Goal: Task Accomplishment & Management: Complete application form

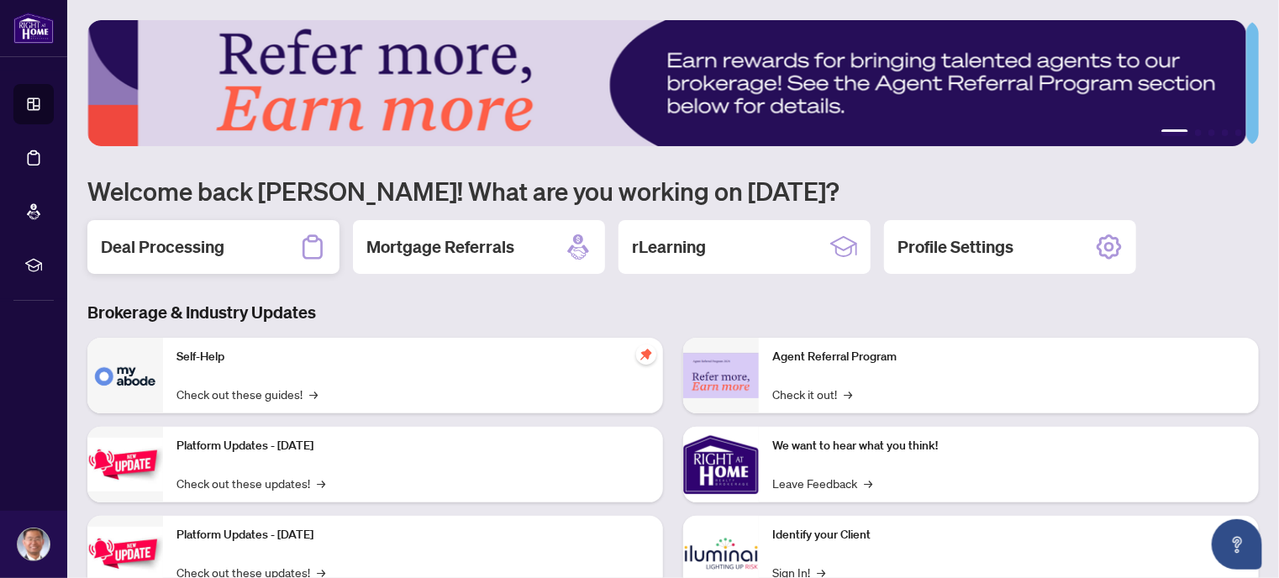
click at [177, 245] on h2 "Deal Processing" at bounding box center [163, 247] width 124 height 24
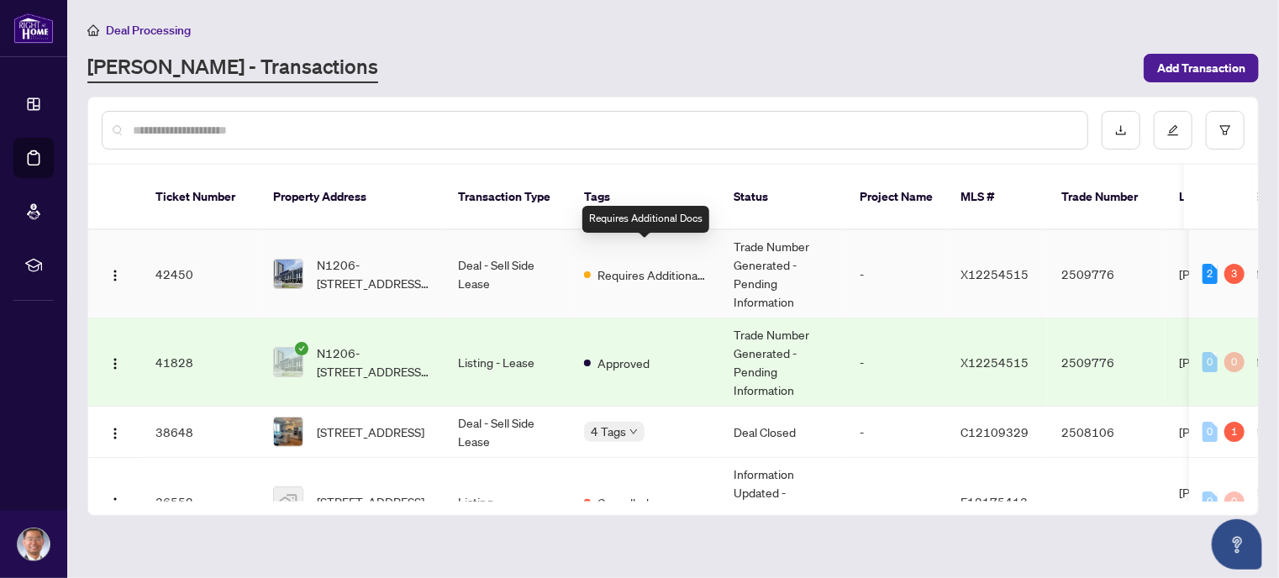
click at [621, 266] on span "Requires Additional Docs" at bounding box center [652, 275] width 109 height 18
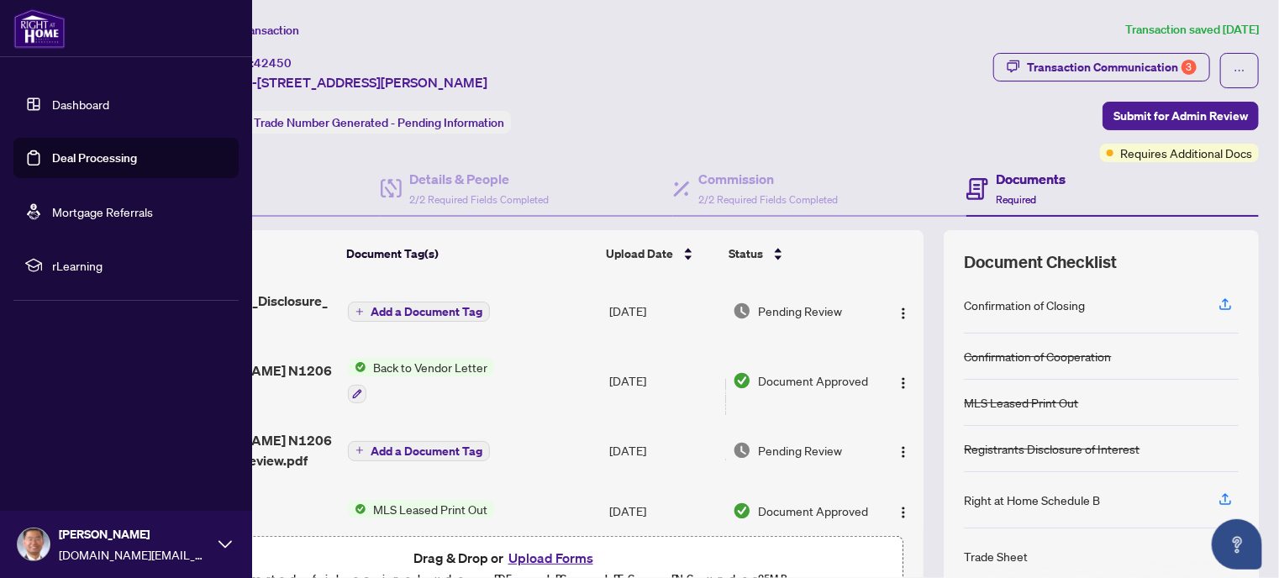
drag, startPoint x: 57, startPoint y: 103, endPoint x: 75, endPoint y: 104, distance: 17.7
click at [57, 103] on link "Dashboard" at bounding box center [80, 104] width 57 height 15
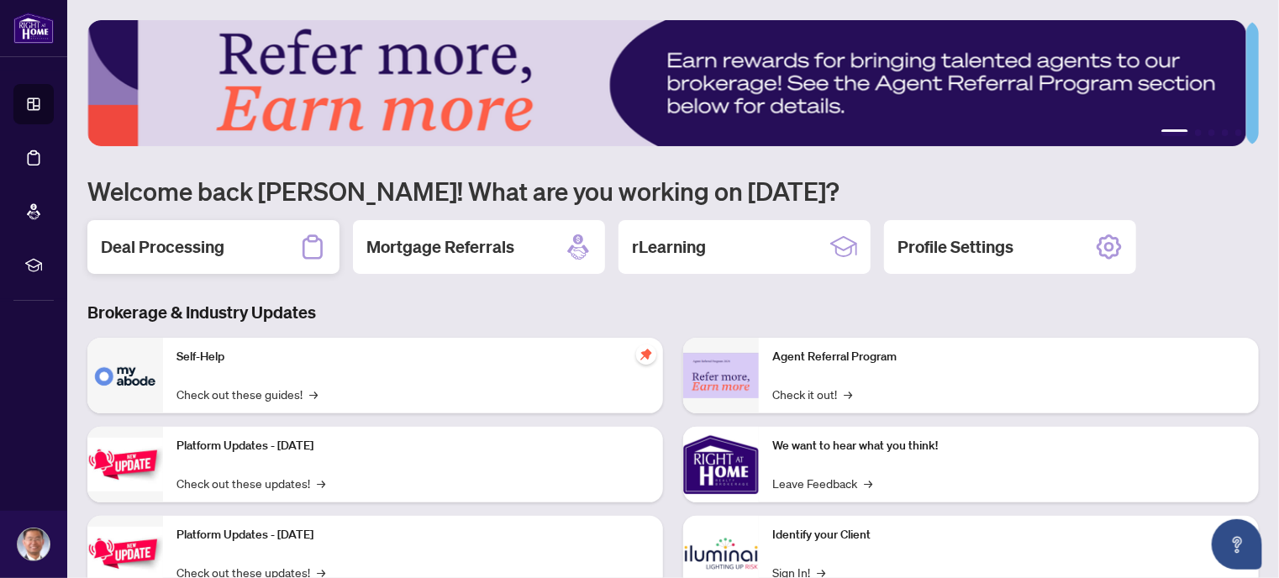
click at [141, 240] on h2 "Deal Processing" at bounding box center [163, 247] width 124 height 24
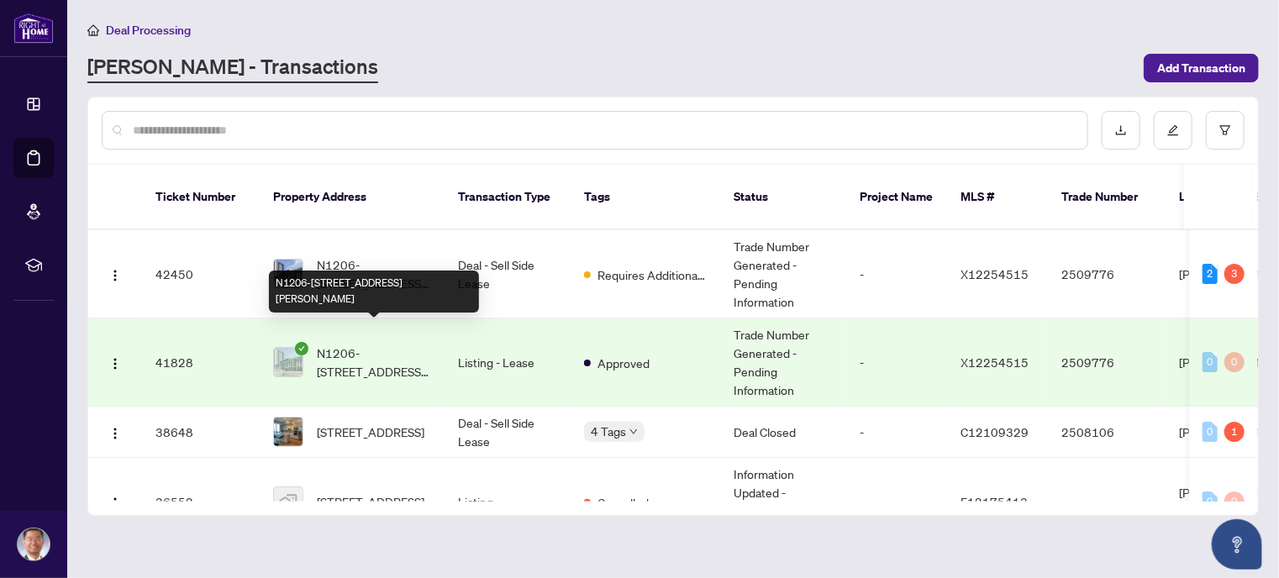
drag, startPoint x: 418, startPoint y: 344, endPoint x: 426, endPoint y: 286, distance: 58.6
click at [426, 286] on body "Dashboard Deal Processing Mortgage Referrals rLearning Steve Hou stevehou.realt…" at bounding box center [639, 289] width 1279 height 578
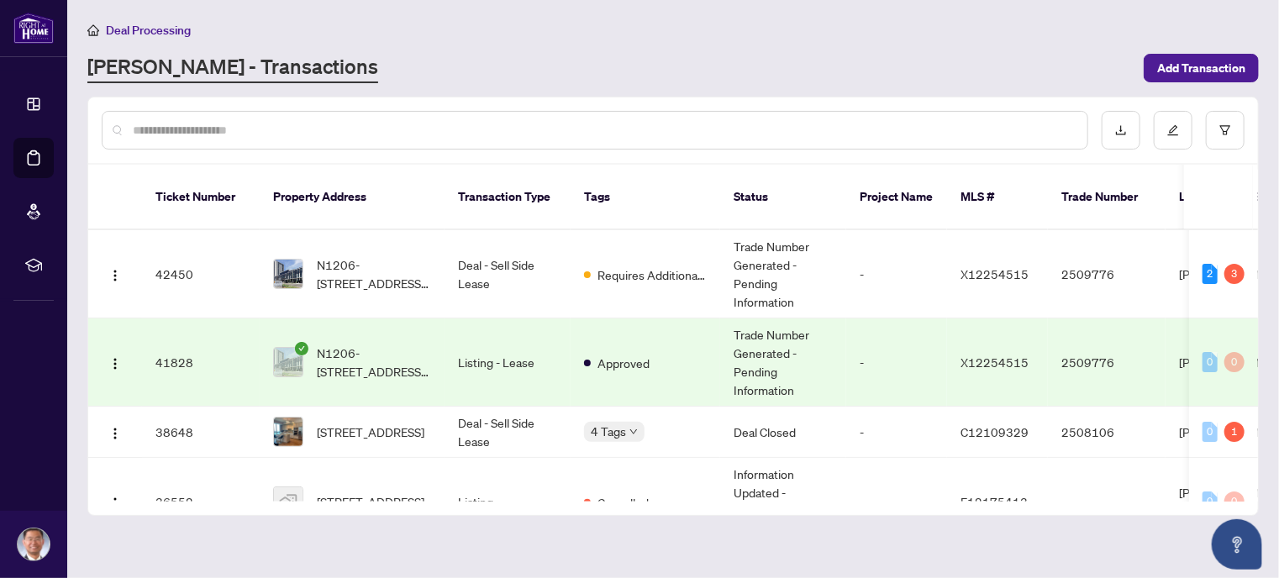
click at [446, 361] on td "Listing - Lease" at bounding box center [508, 363] width 126 height 88
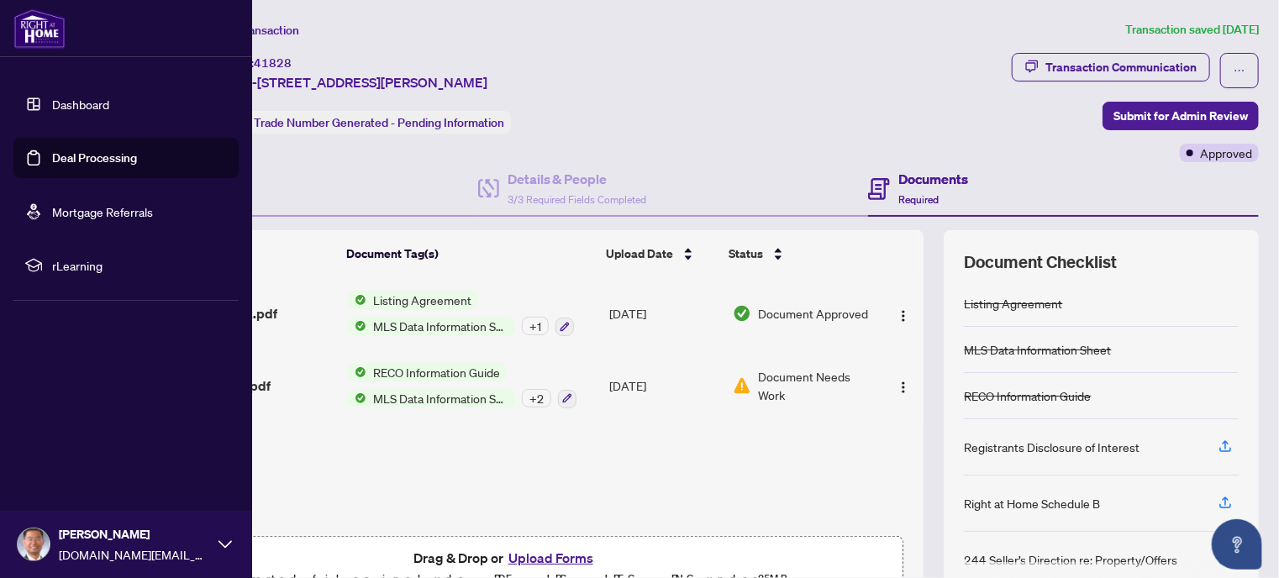
click at [52, 99] on link "Dashboard" at bounding box center [80, 104] width 57 height 15
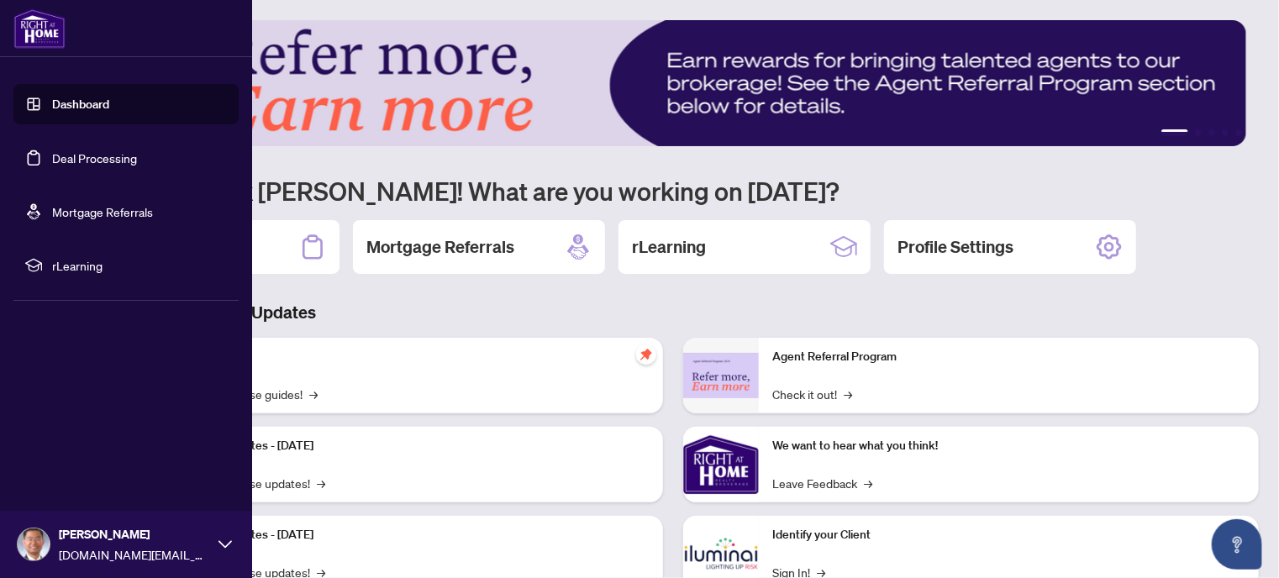
click at [124, 154] on link "Deal Processing" at bounding box center [94, 157] width 85 height 15
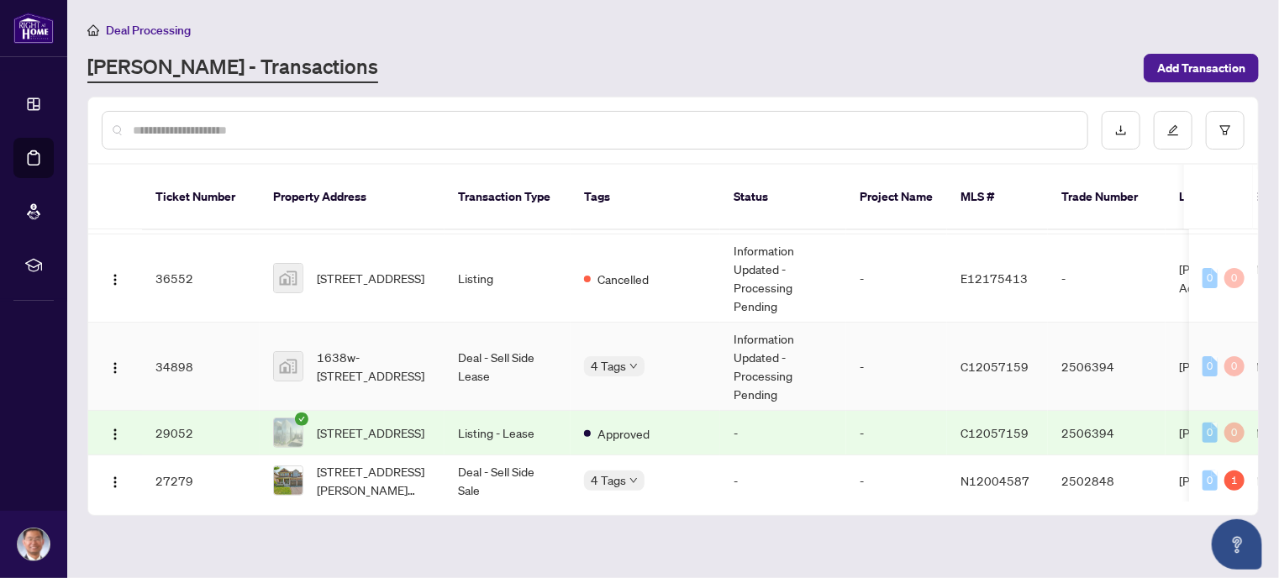
scroll to position [392, 0]
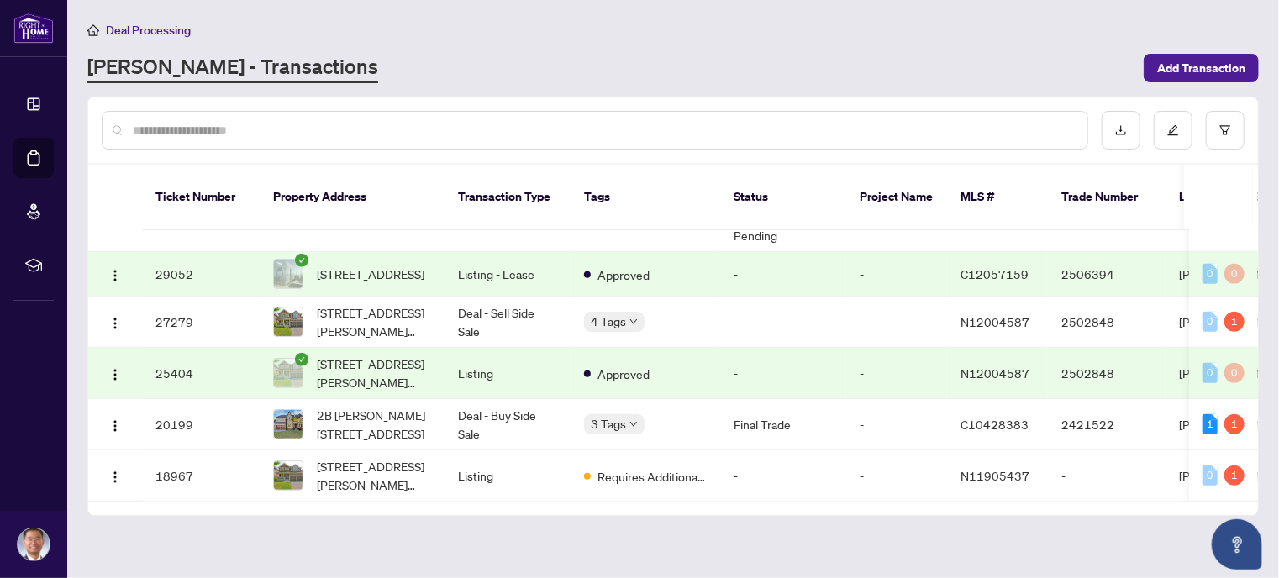
click at [233, 134] on input "text" at bounding box center [604, 130] width 942 height 18
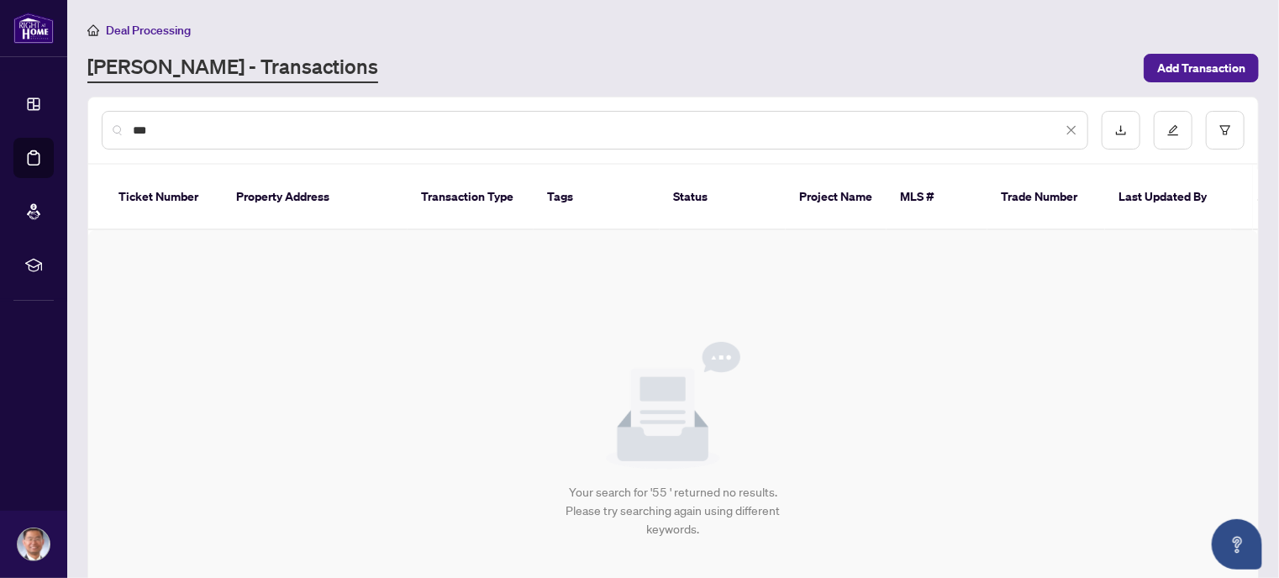
scroll to position [0, 0]
type input "**********"
click at [287, 191] on th "Property Address" at bounding box center [315, 198] width 185 height 66
click at [206, 134] on input "**********" at bounding box center [598, 130] width 930 height 18
drag, startPoint x: 220, startPoint y: 123, endPoint x: 131, endPoint y: 145, distance: 91.7
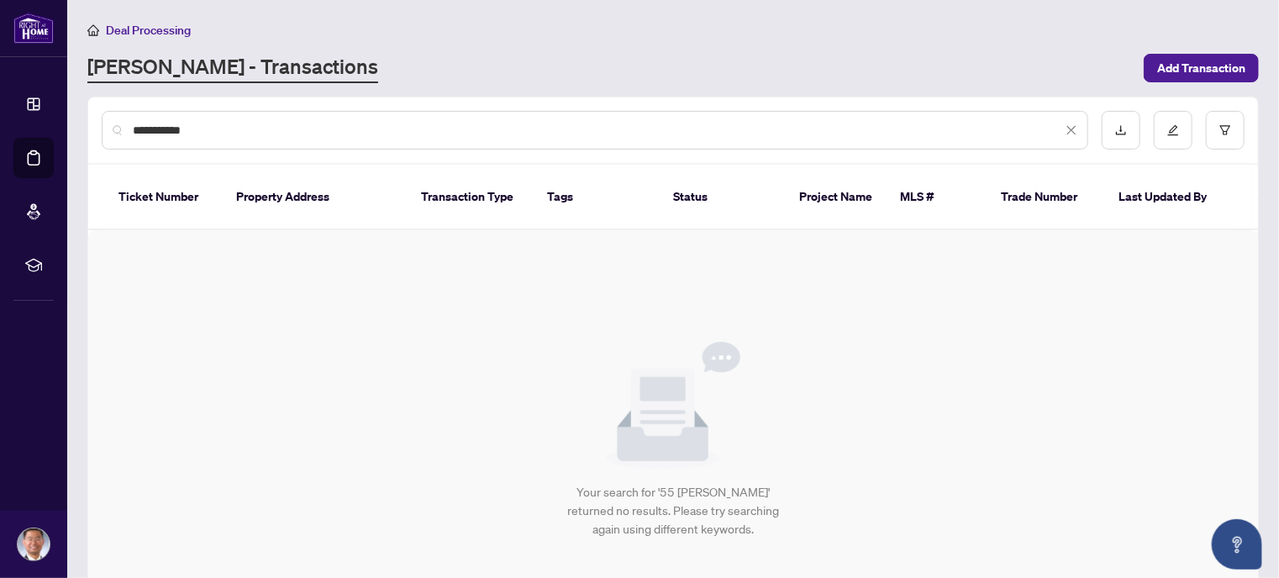
click at [131, 145] on div "**********" at bounding box center [595, 130] width 987 height 39
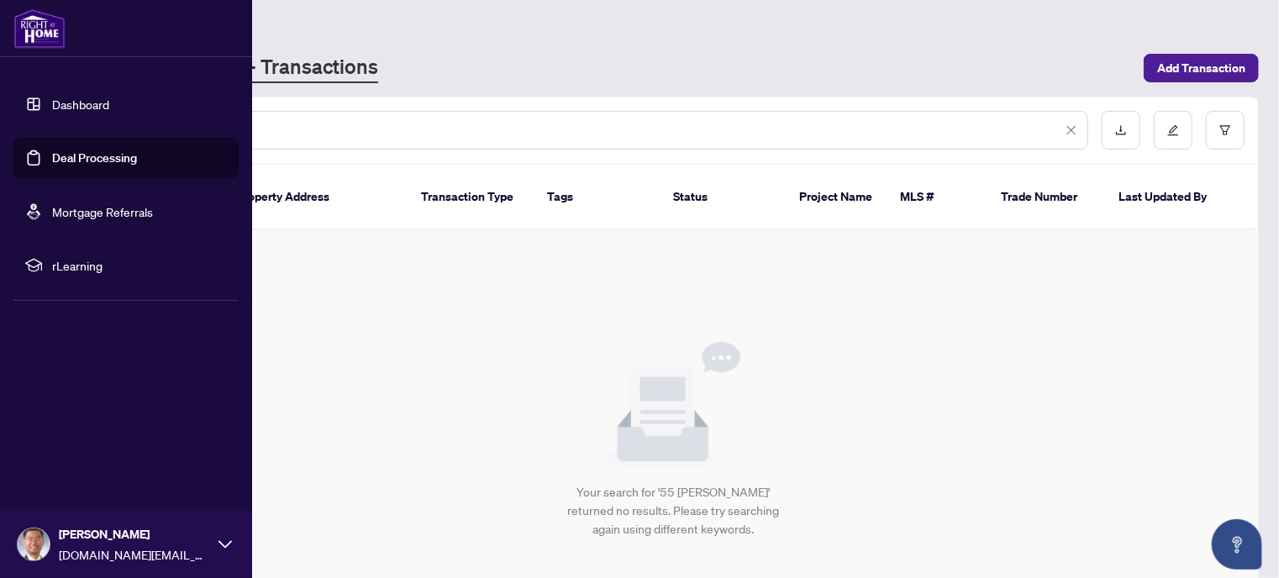
click at [78, 150] on link "Deal Processing" at bounding box center [94, 157] width 85 height 15
click at [79, 97] on link "Dashboard" at bounding box center [80, 104] width 57 height 15
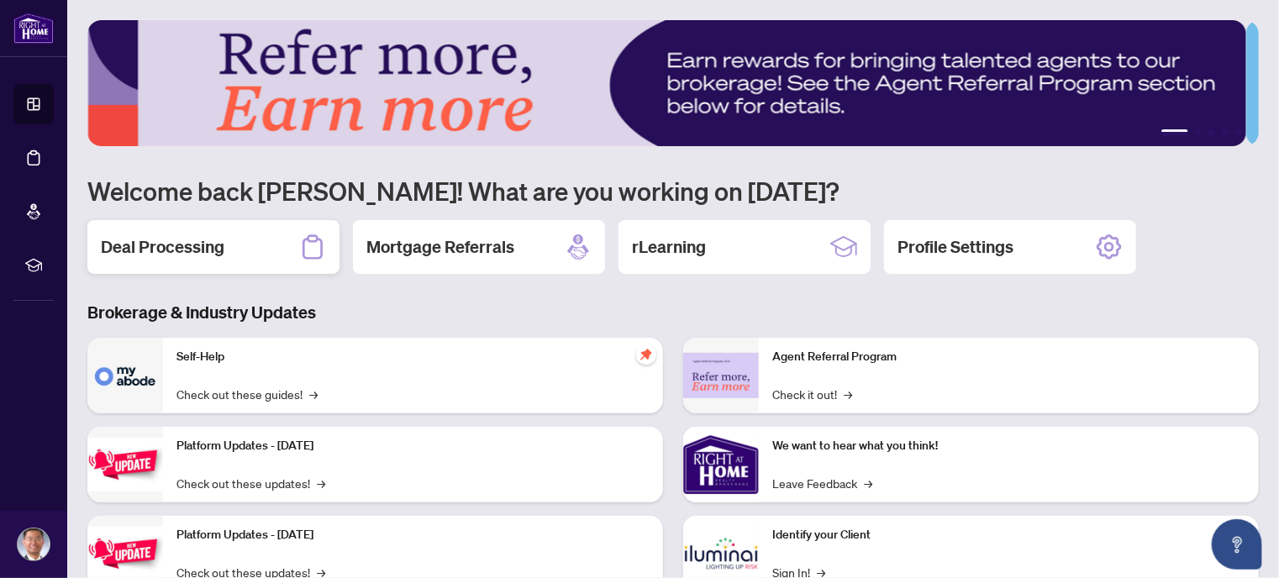
click at [230, 249] on div "Deal Processing" at bounding box center [213, 247] width 252 height 54
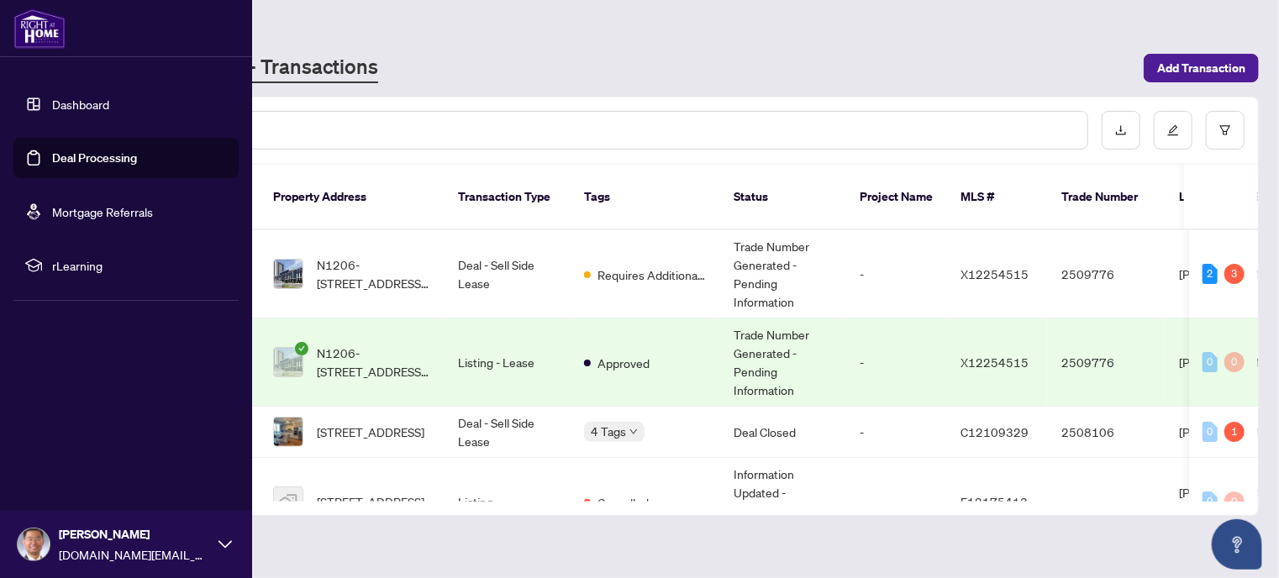
click at [81, 161] on link "Deal Processing" at bounding box center [94, 157] width 85 height 15
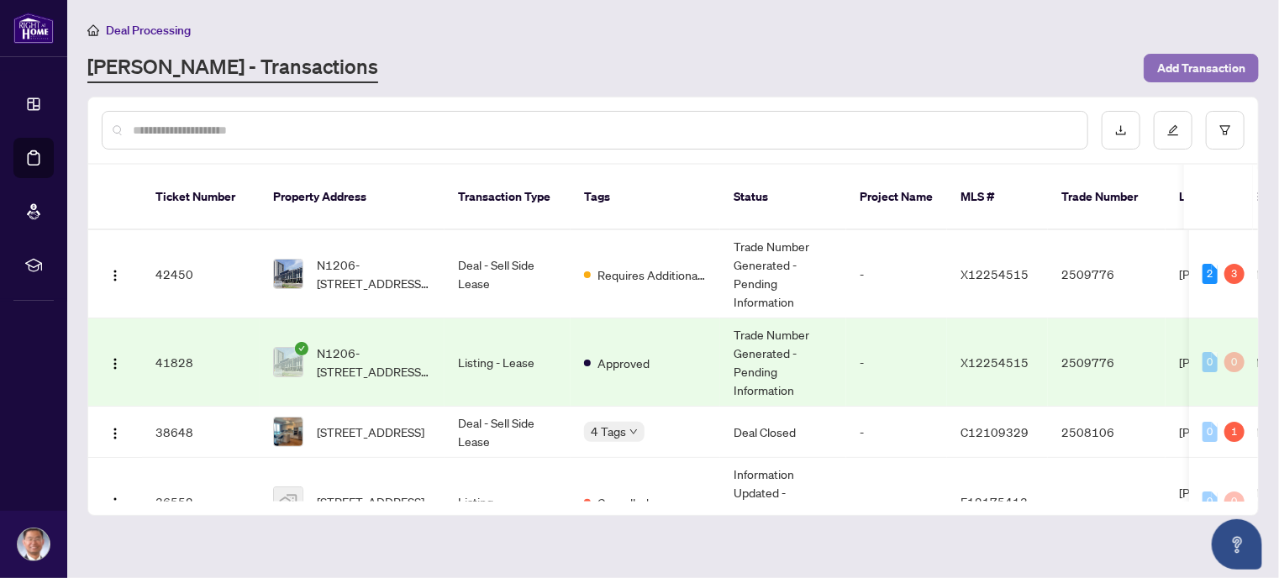
click at [1192, 63] on span "Add Transaction" at bounding box center [1202, 68] width 88 height 27
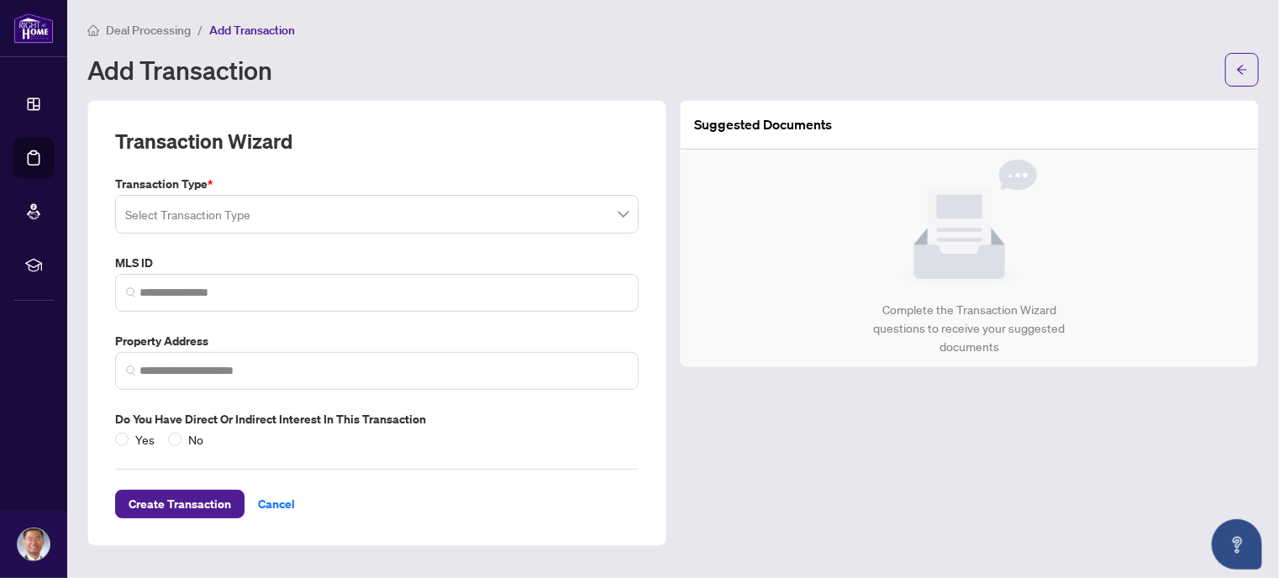
click at [295, 212] on input "search" at bounding box center [369, 216] width 488 height 37
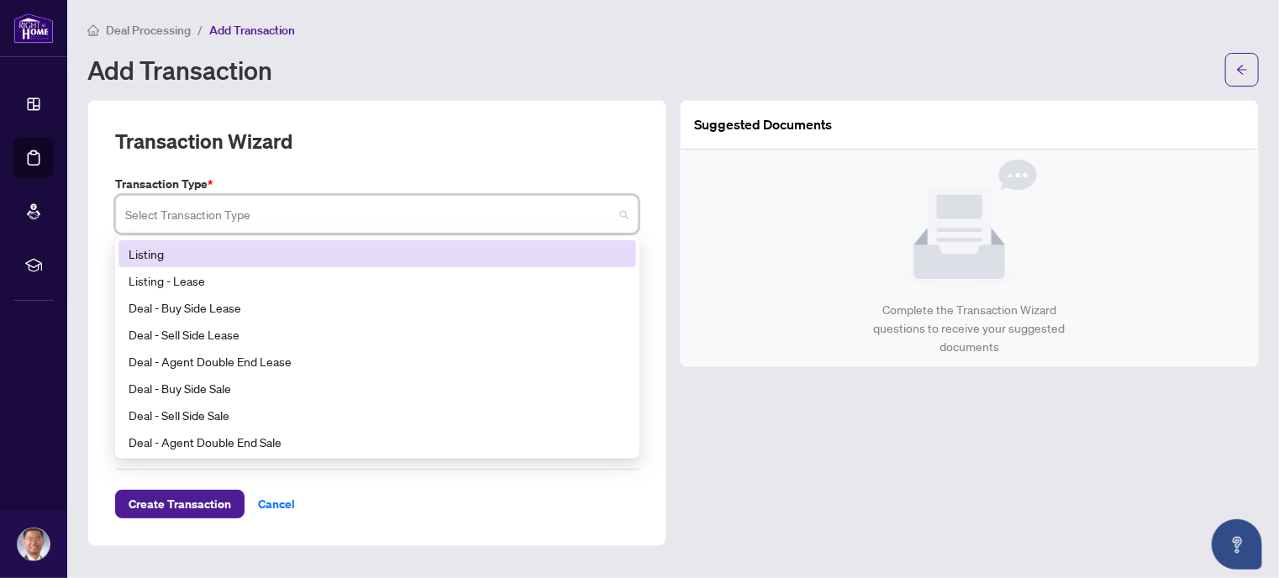
click at [199, 251] on div "Listing" at bounding box center [378, 254] width 498 height 18
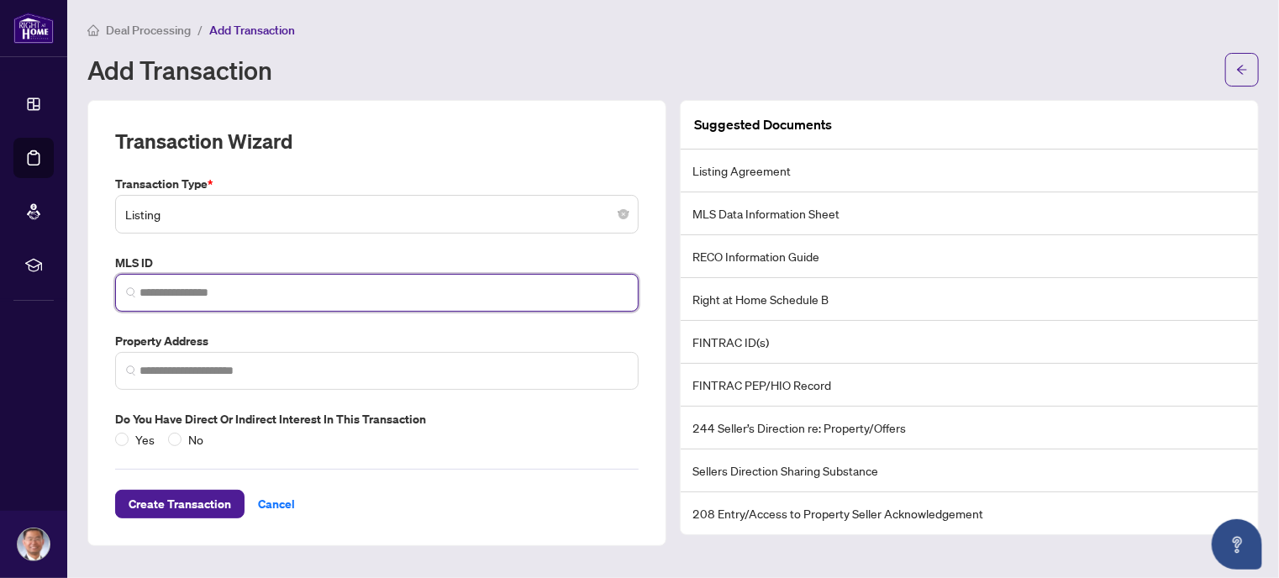
click at [194, 288] on input "search" at bounding box center [384, 293] width 488 height 18
paste input "*********"
type input "*********"
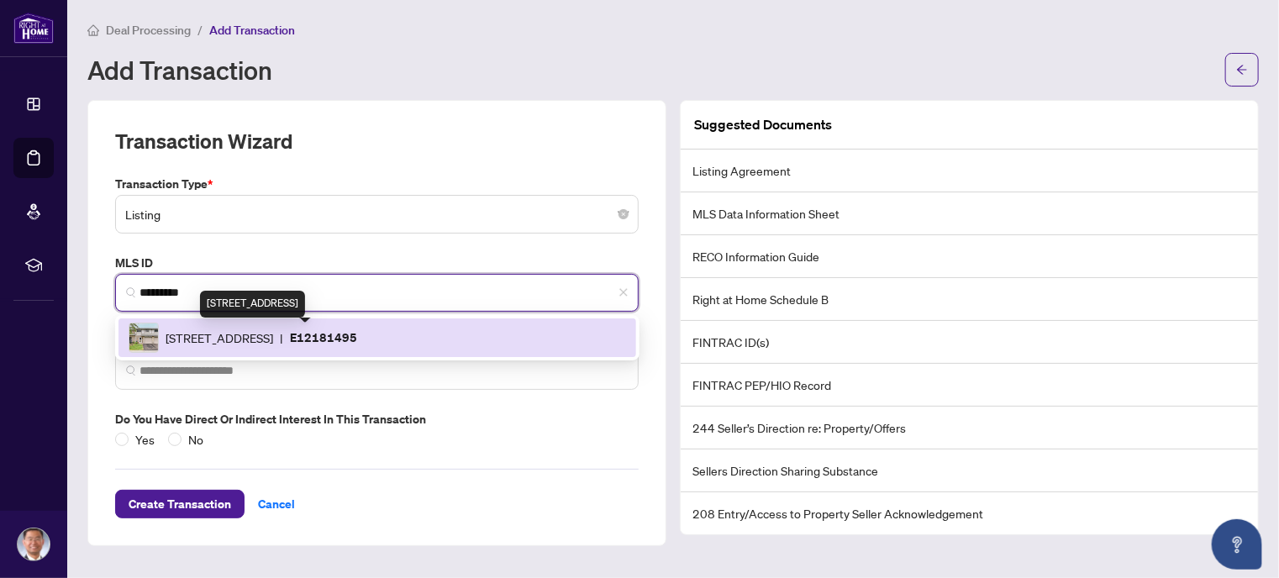
click at [247, 331] on span "55 Brimwood Blvd, Toronto, Ontario M1V 1E4, Canada" at bounding box center [220, 338] width 108 height 18
type input "**********"
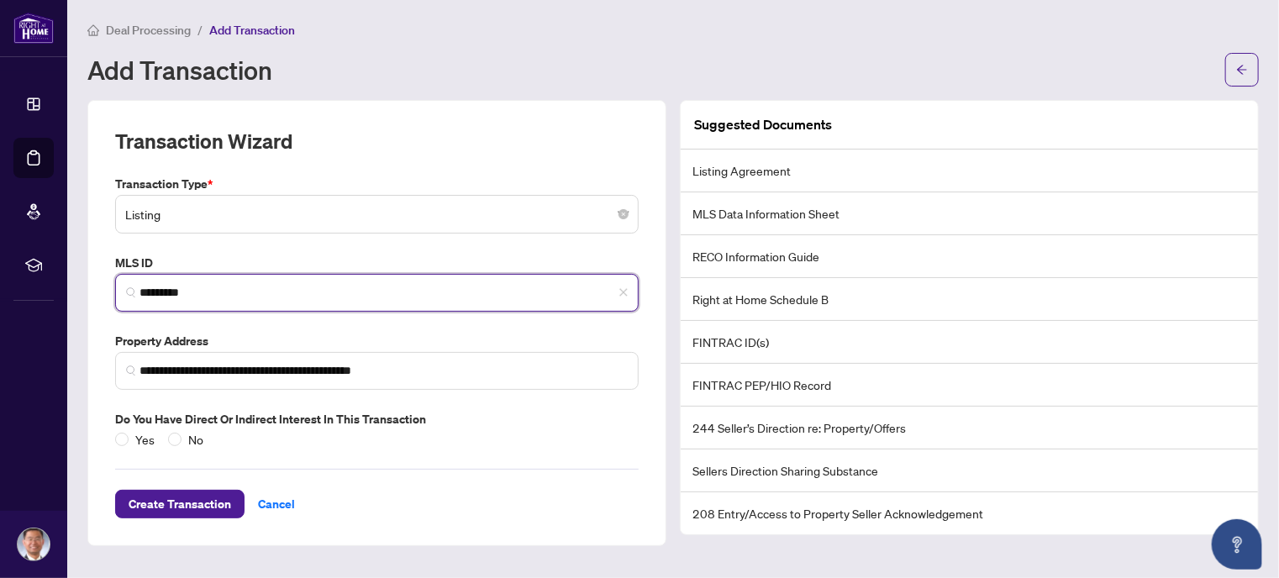
type input "*********"
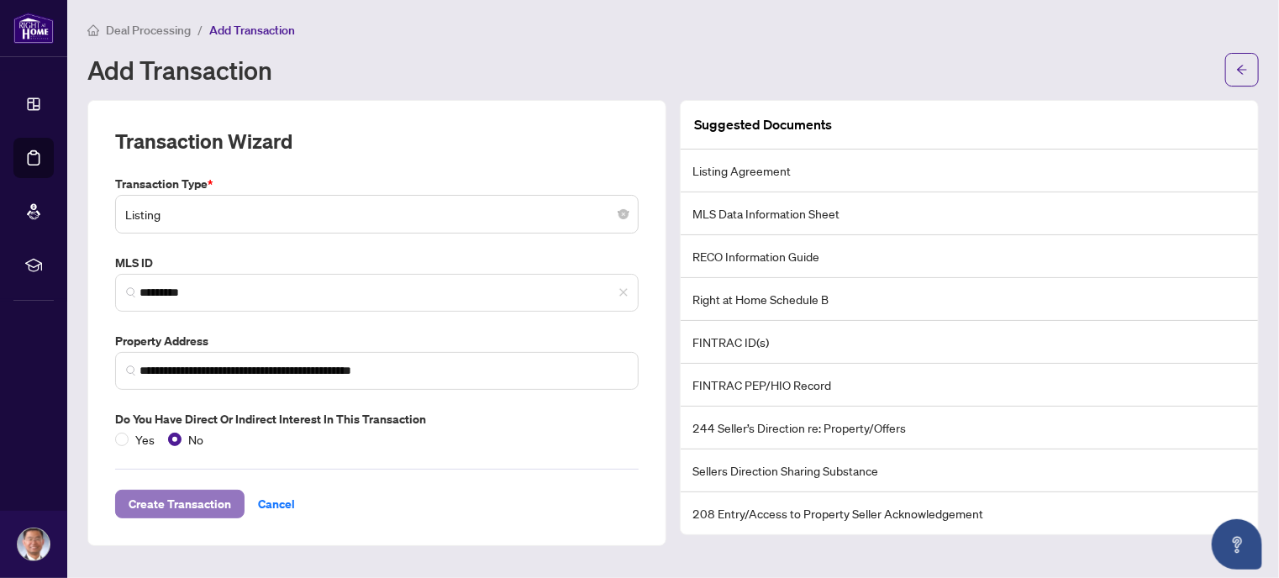
click at [189, 504] on span "Create Transaction" at bounding box center [180, 504] width 103 height 27
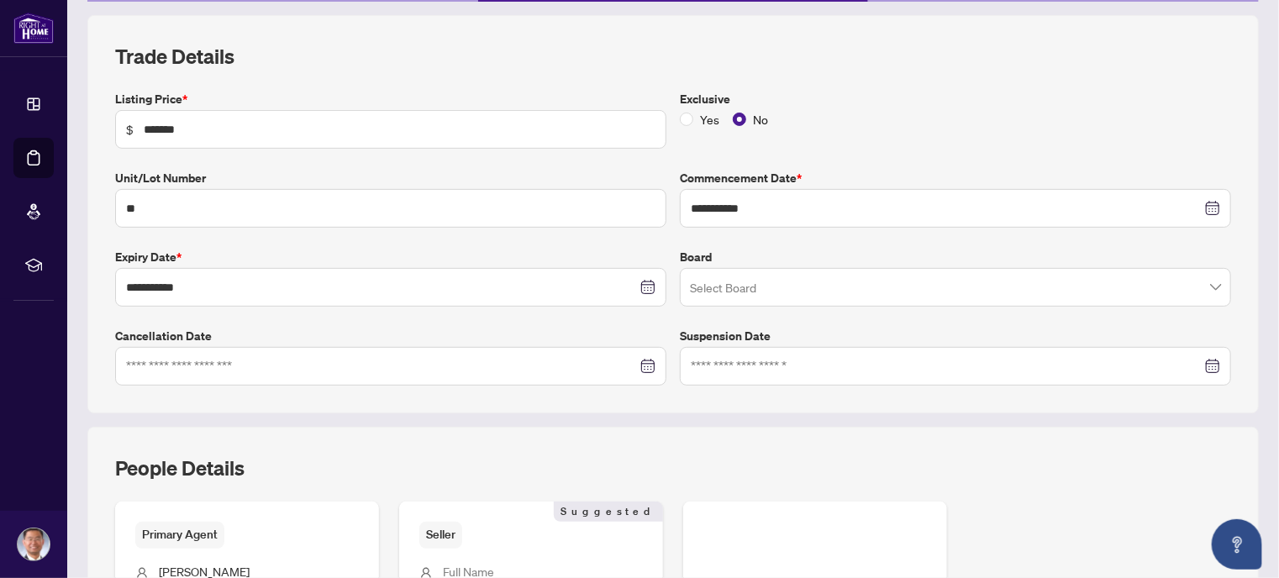
scroll to position [224, 0]
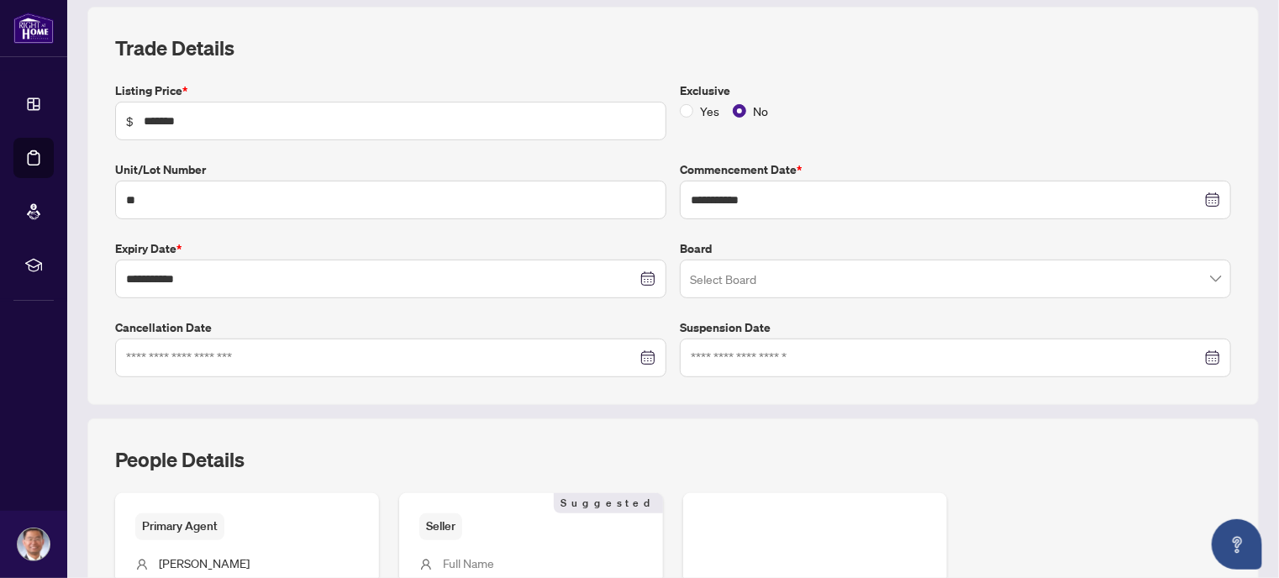
click at [642, 355] on div at bounding box center [391, 358] width 530 height 18
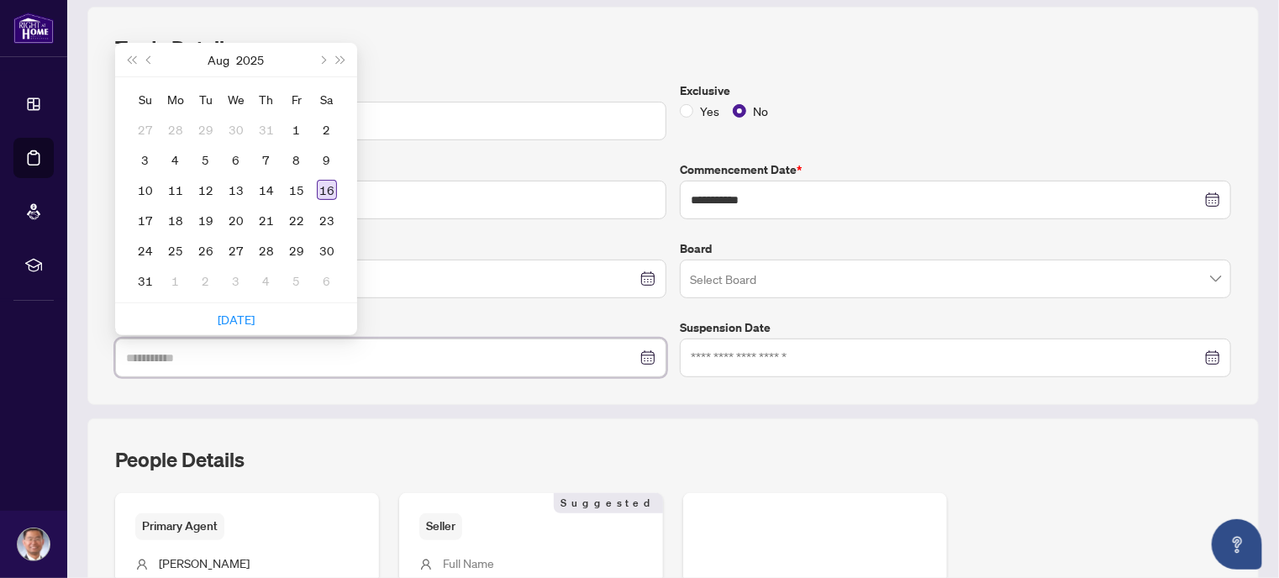
type input "**********"
click at [326, 183] on div "16" at bounding box center [327, 190] width 20 height 20
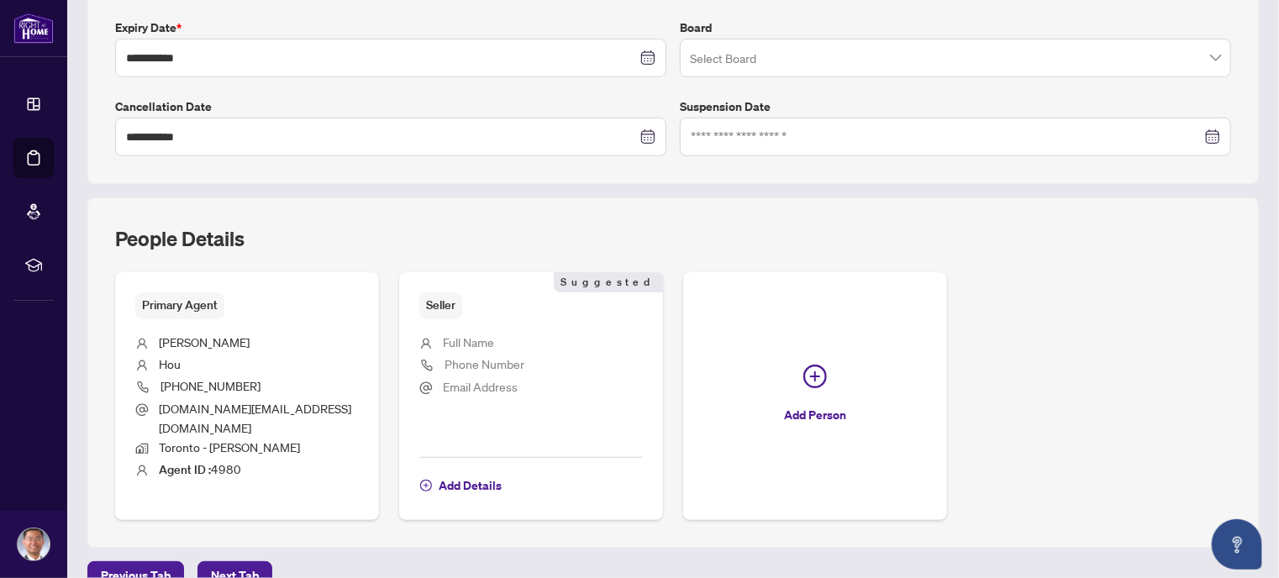
scroll to position [448, 0]
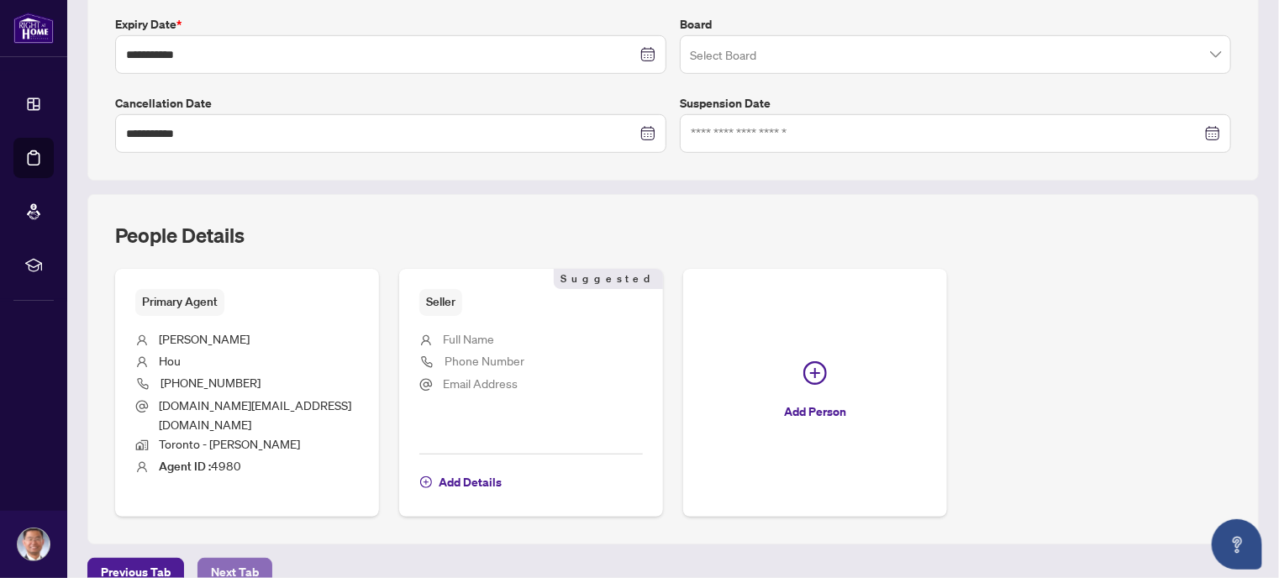
click at [229, 559] on span "Next Tab" at bounding box center [235, 572] width 48 height 27
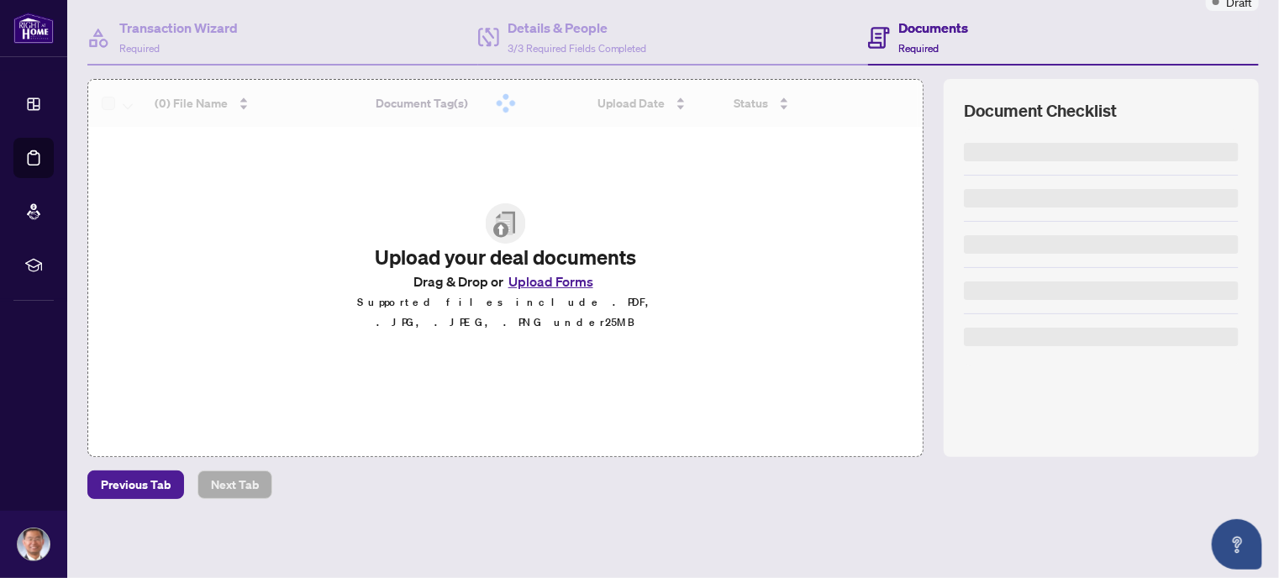
scroll to position [149, 0]
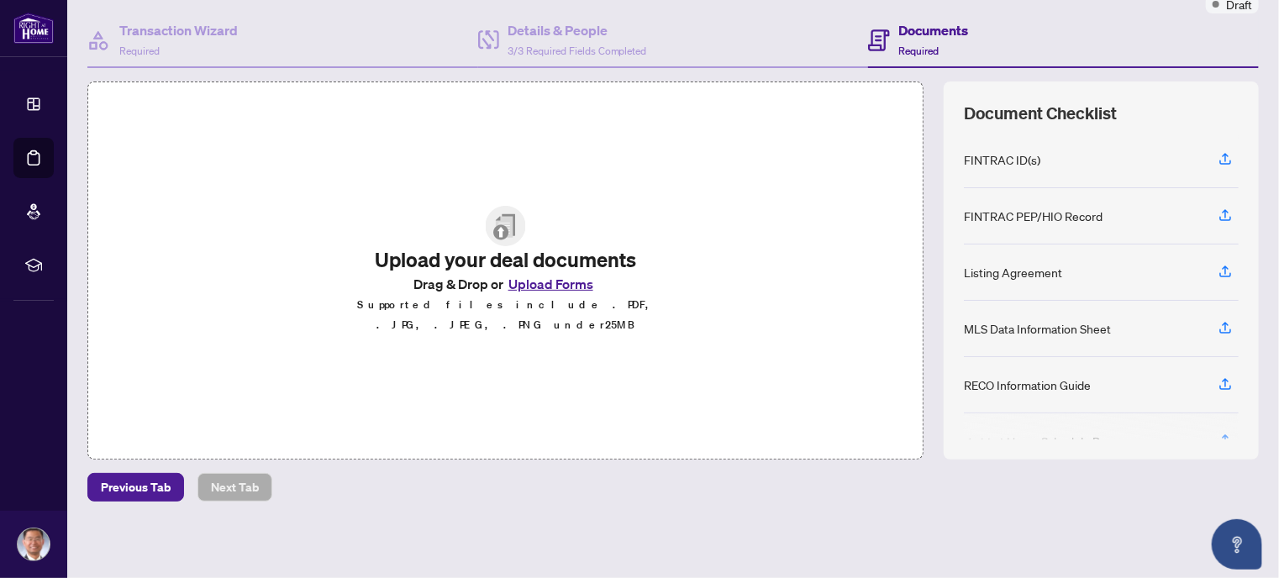
click at [553, 292] on button "Upload Forms" at bounding box center [551, 284] width 95 height 22
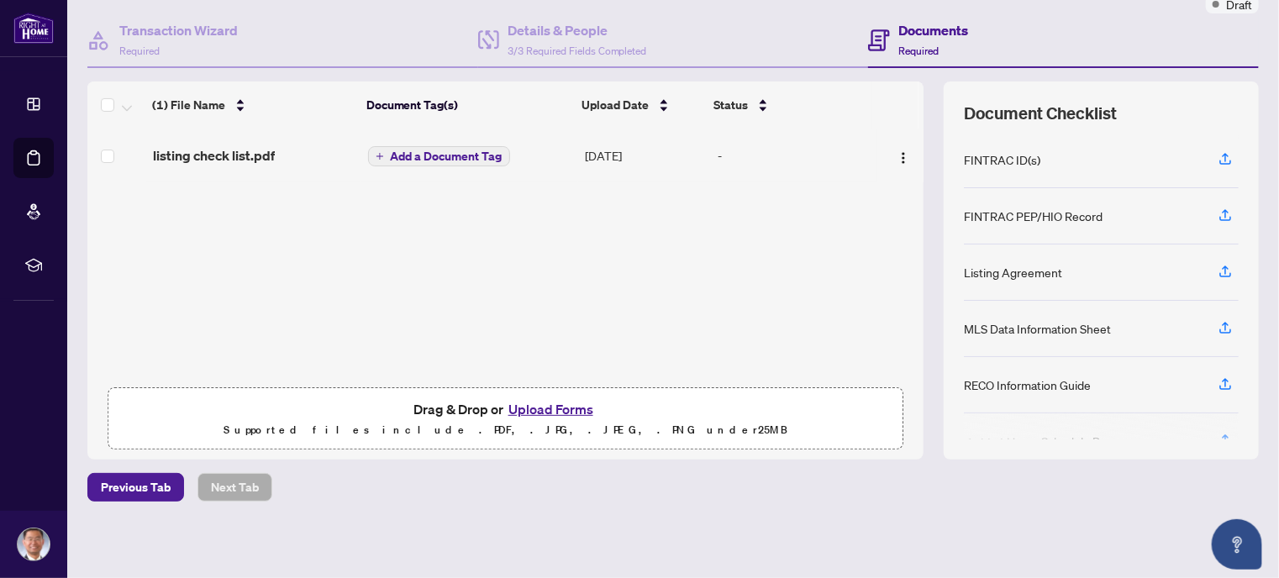
click at [553, 408] on button "Upload Forms" at bounding box center [551, 409] width 95 height 22
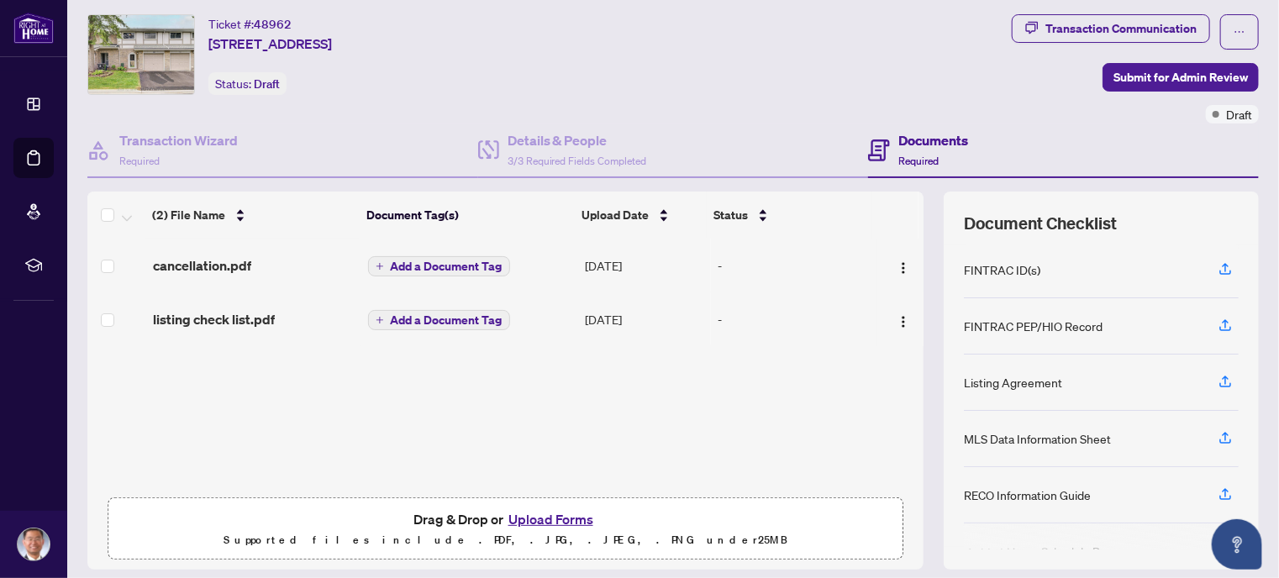
scroll to position [0, 0]
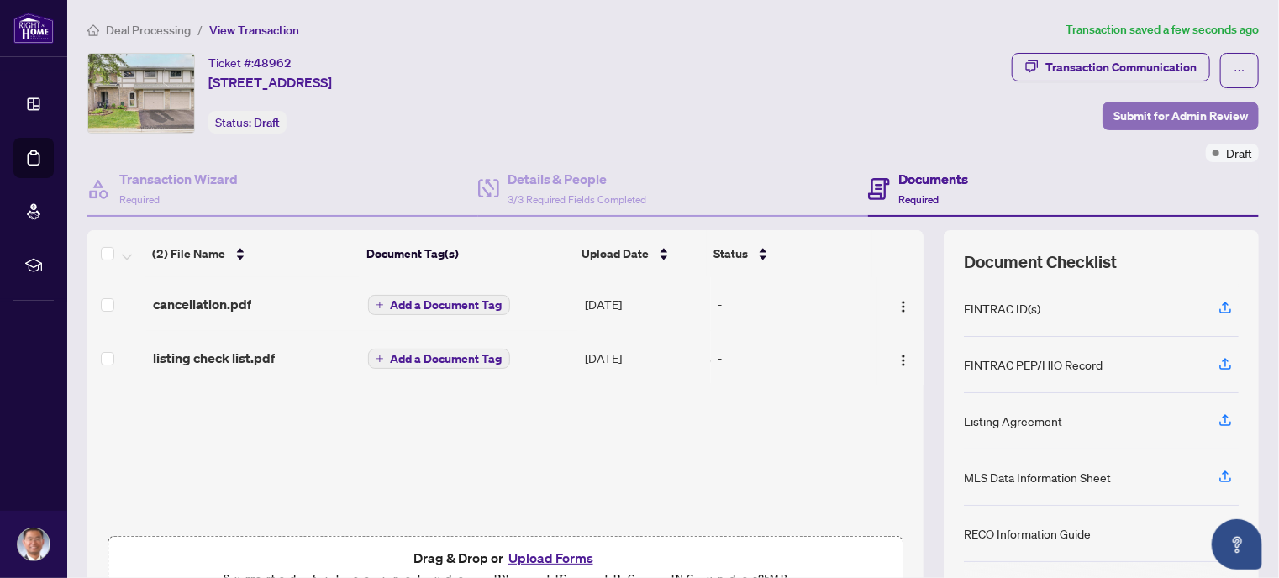
click at [1138, 110] on span "Submit for Admin Review" at bounding box center [1181, 116] width 135 height 27
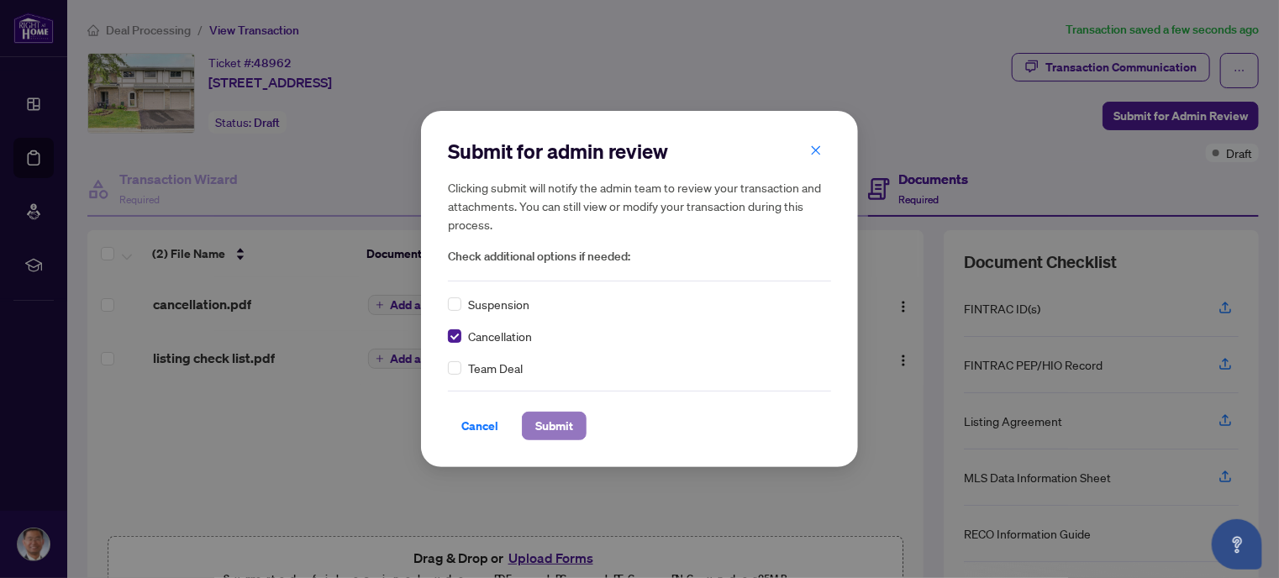
click at [548, 420] on span "Submit" at bounding box center [554, 426] width 38 height 27
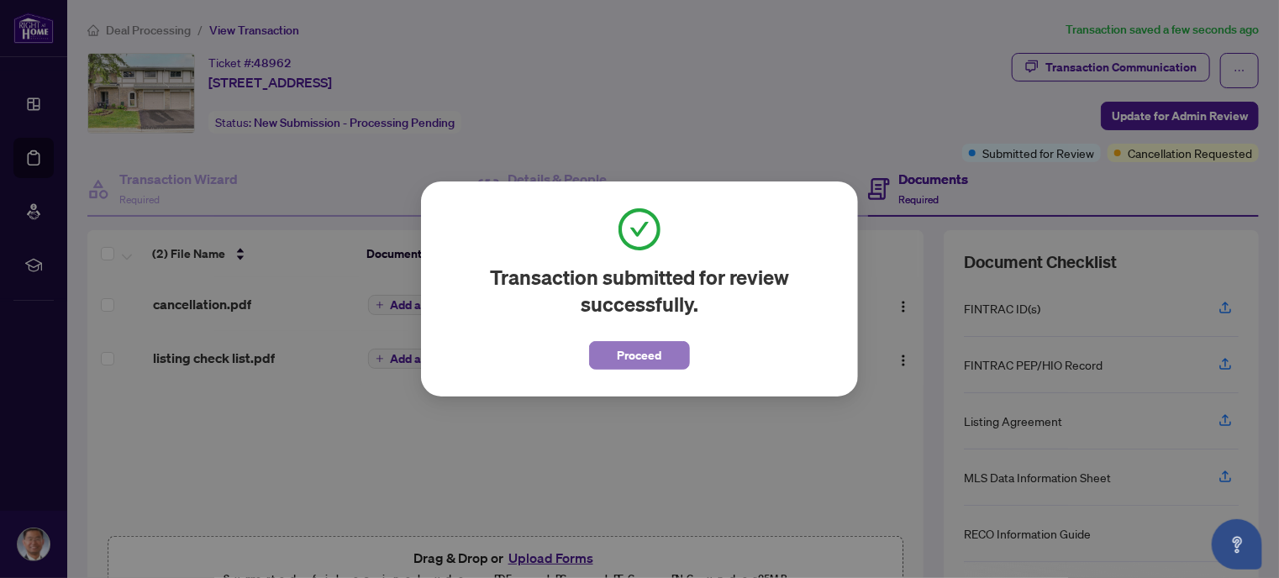
click at [646, 356] on span "Proceed" at bounding box center [640, 355] width 45 height 27
